Goal: Find specific page/section: Find specific page/section

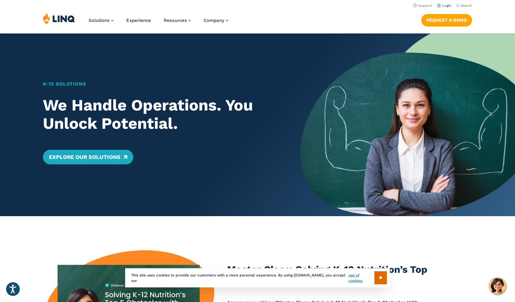
click at [442, 4] on link "Login" at bounding box center [444, 6] width 14 height 4
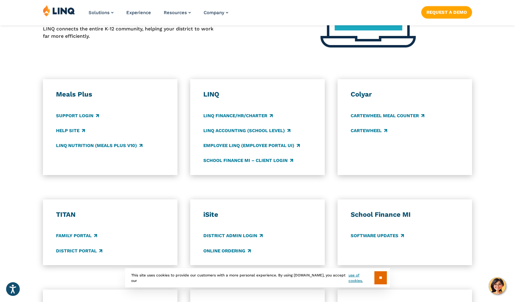
scroll to position [289, 0]
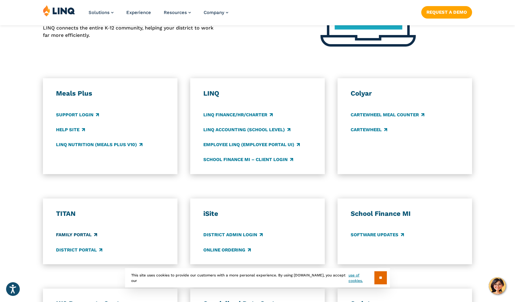
click at [86, 237] on link "Family Portal" at bounding box center [76, 235] width 41 height 7
